Goal: Task Accomplishment & Management: Use online tool/utility

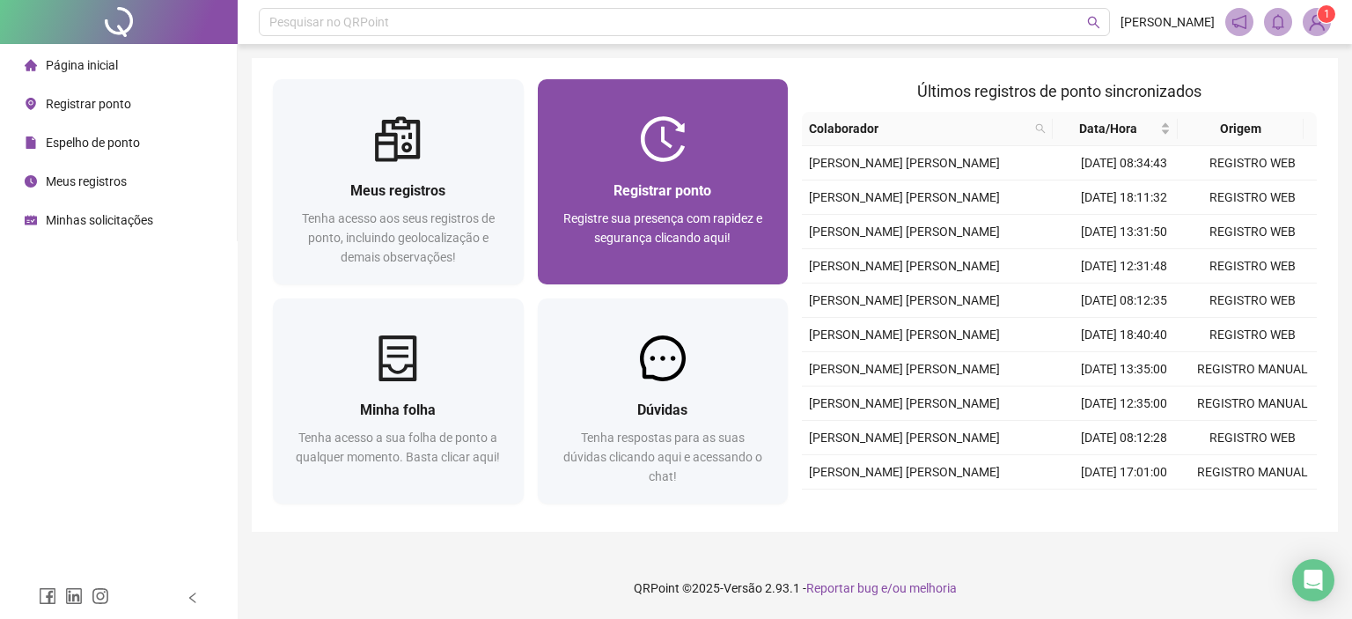
click at [631, 180] on div "Registrar ponto" at bounding box center [663, 191] width 209 height 22
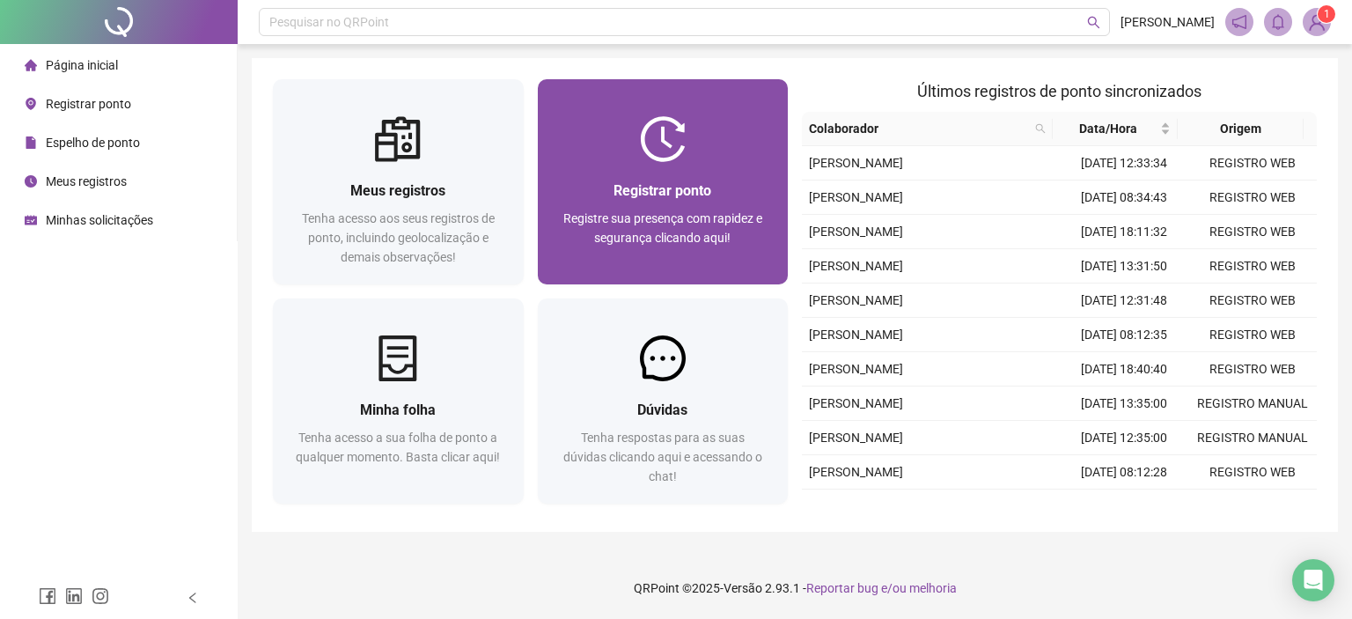
click at [683, 169] on div "Registrar ponto Registre sua presença com rapidez e segurança clicando aqui!" at bounding box center [663, 223] width 251 height 122
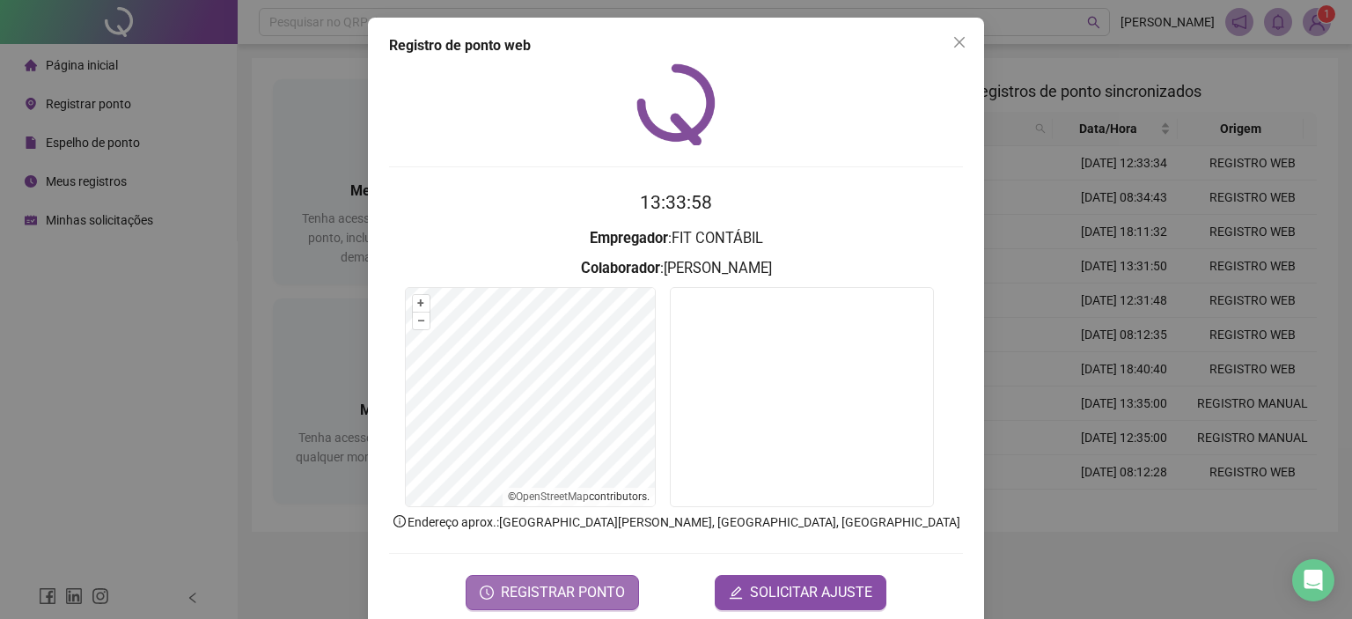
click at [580, 594] on span "REGISTRAR PONTO" at bounding box center [563, 592] width 124 height 21
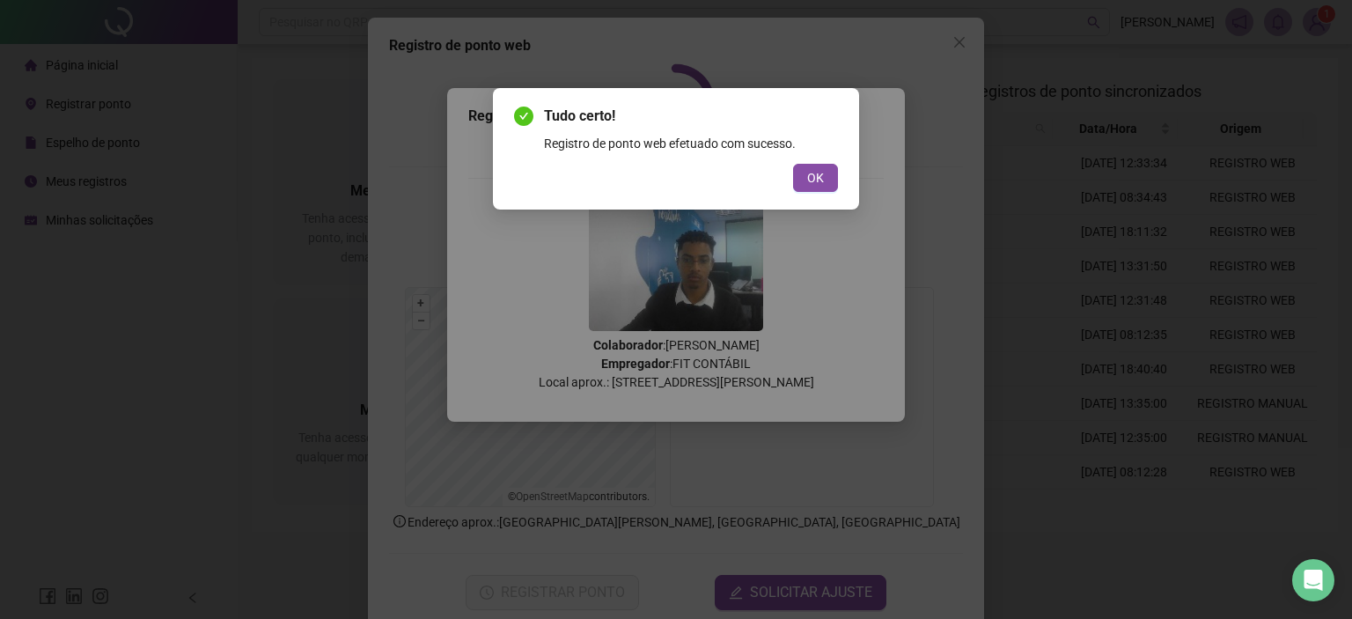
drag, startPoint x: 831, startPoint y: 191, endPoint x: 824, endPoint y: 183, distance: 10.6
click at [825, 183] on button "OK" at bounding box center [815, 178] width 45 height 28
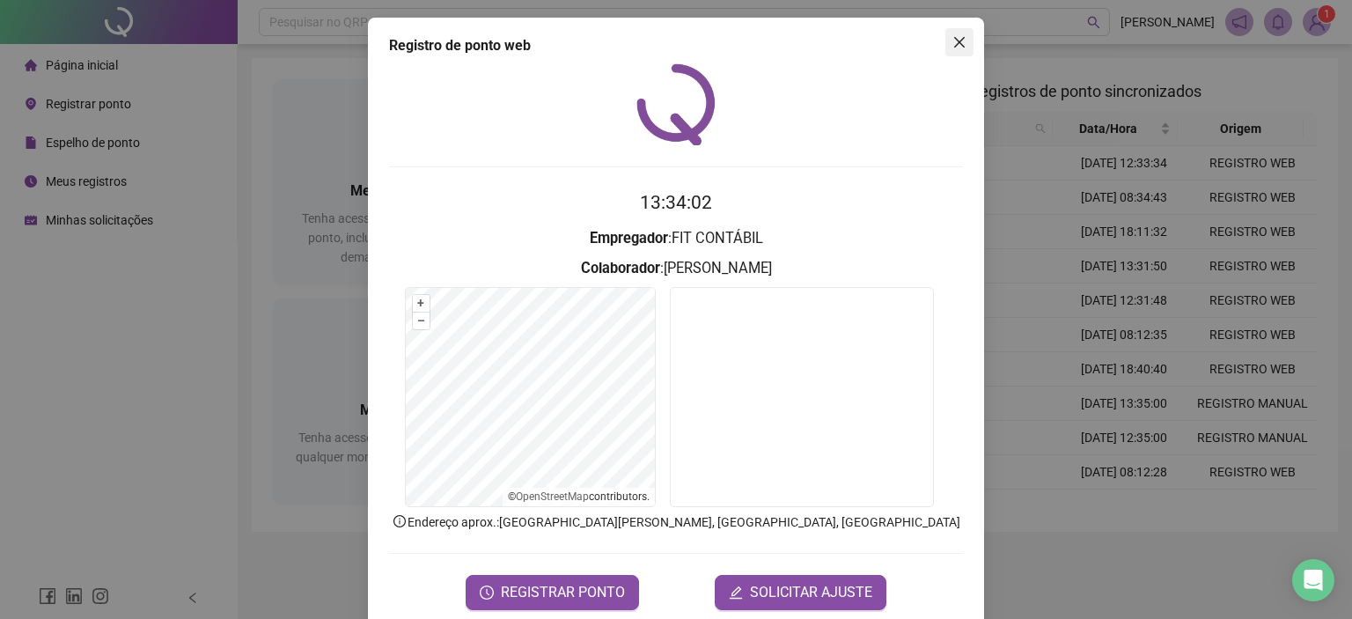
click at [950, 34] on button "Close" at bounding box center [959, 42] width 28 height 28
